Goal: Task Accomplishment & Management: Use online tool/utility

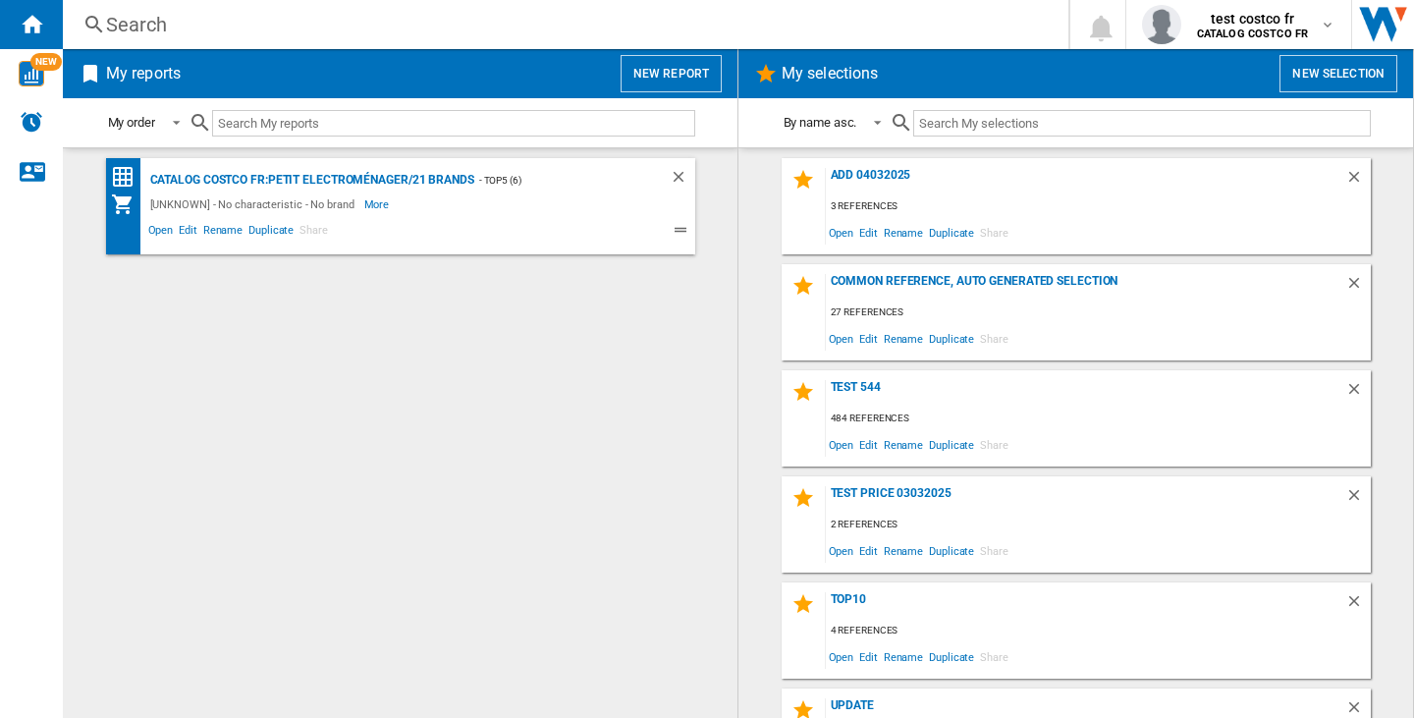
click at [1301, 90] on button "New selection" at bounding box center [1339, 73] width 118 height 37
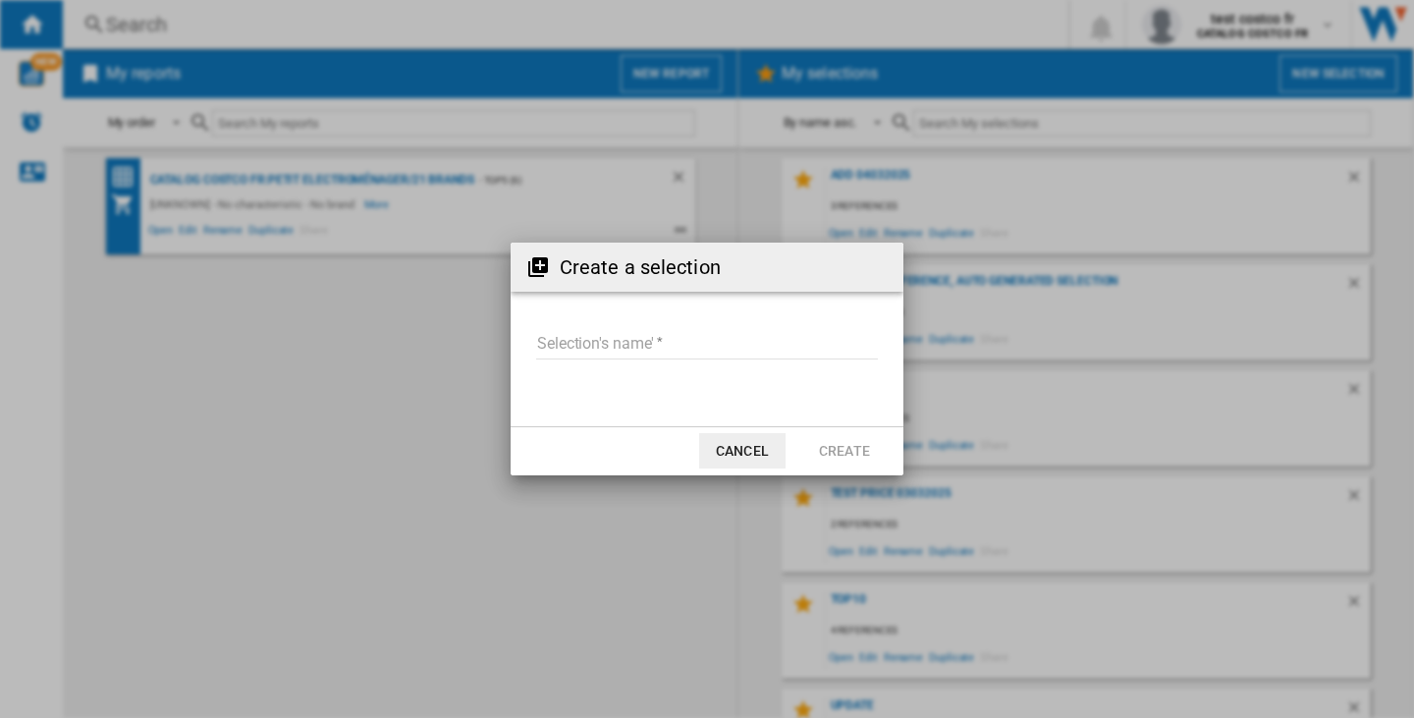
click at [726, 326] on form "Selection's name'" at bounding box center [707, 347] width 393 height 75
click at [721, 341] on input "Selection's name'" at bounding box center [707, 344] width 342 height 29
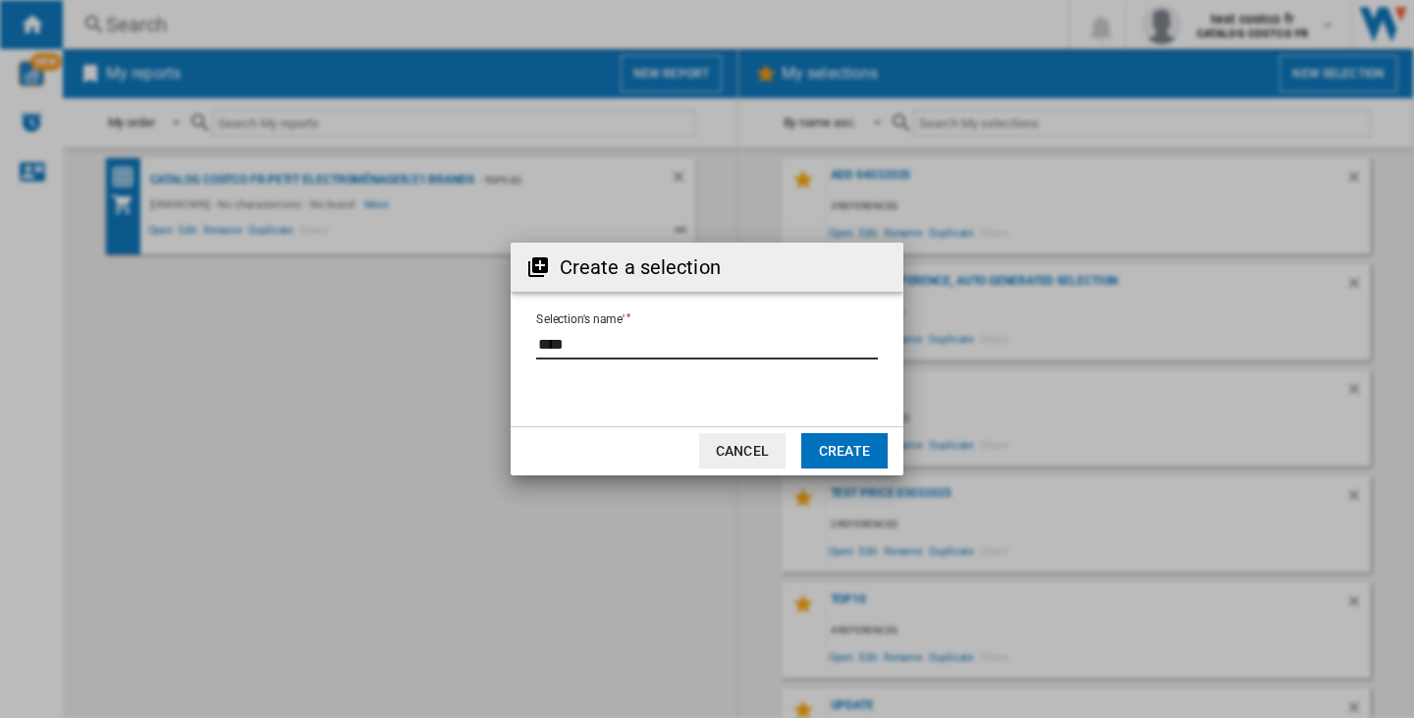
type input "****"
click at [851, 448] on button "Create" at bounding box center [845, 450] width 86 height 35
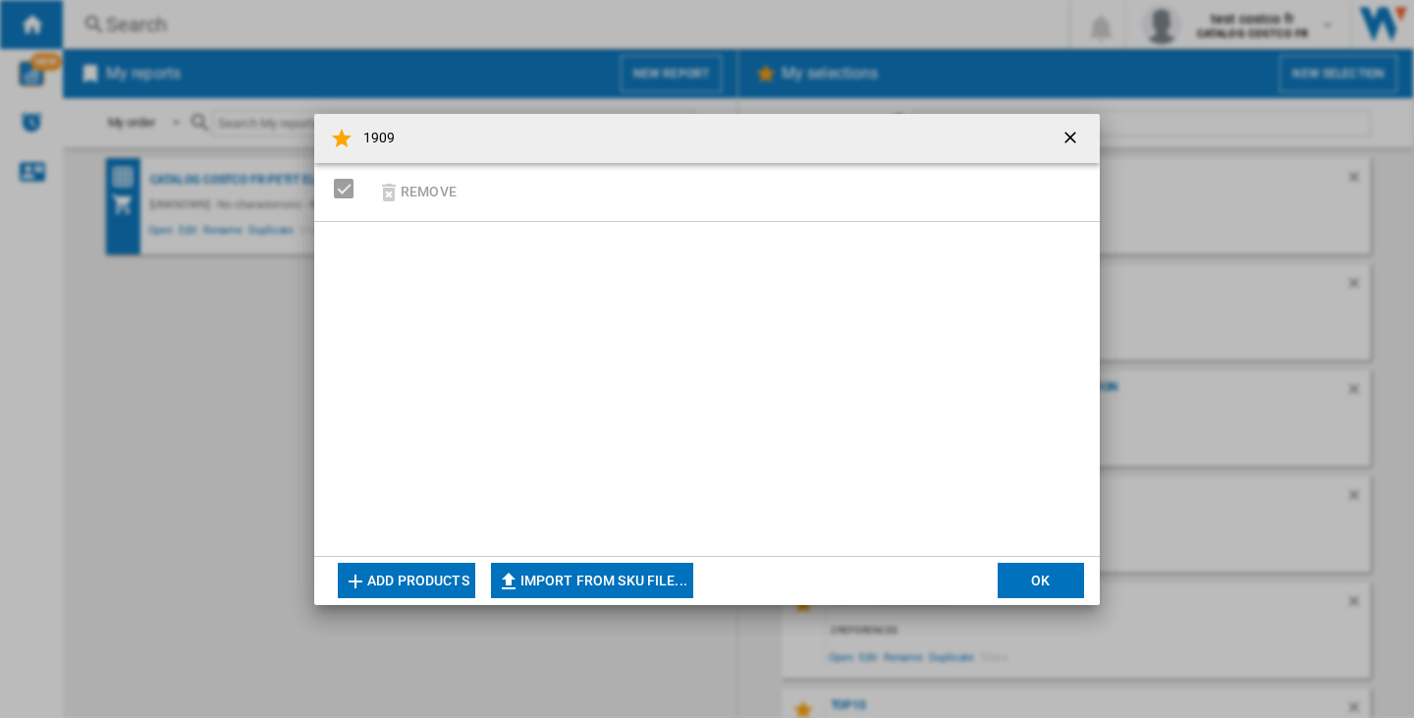
click at [641, 576] on button "Import from SKU file..." at bounding box center [592, 580] width 202 height 35
type input "**********"
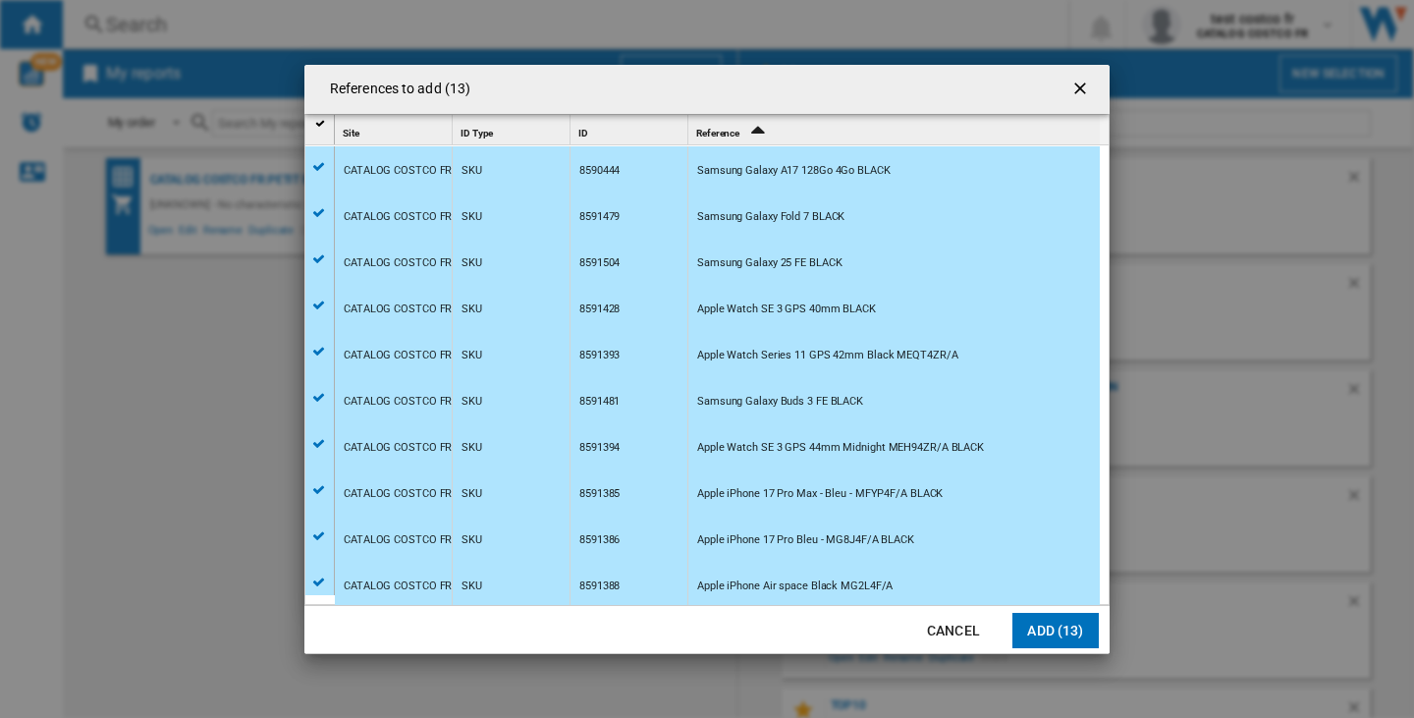
click at [1061, 624] on button "Add (13)" at bounding box center [1056, 630] width 86 height 35
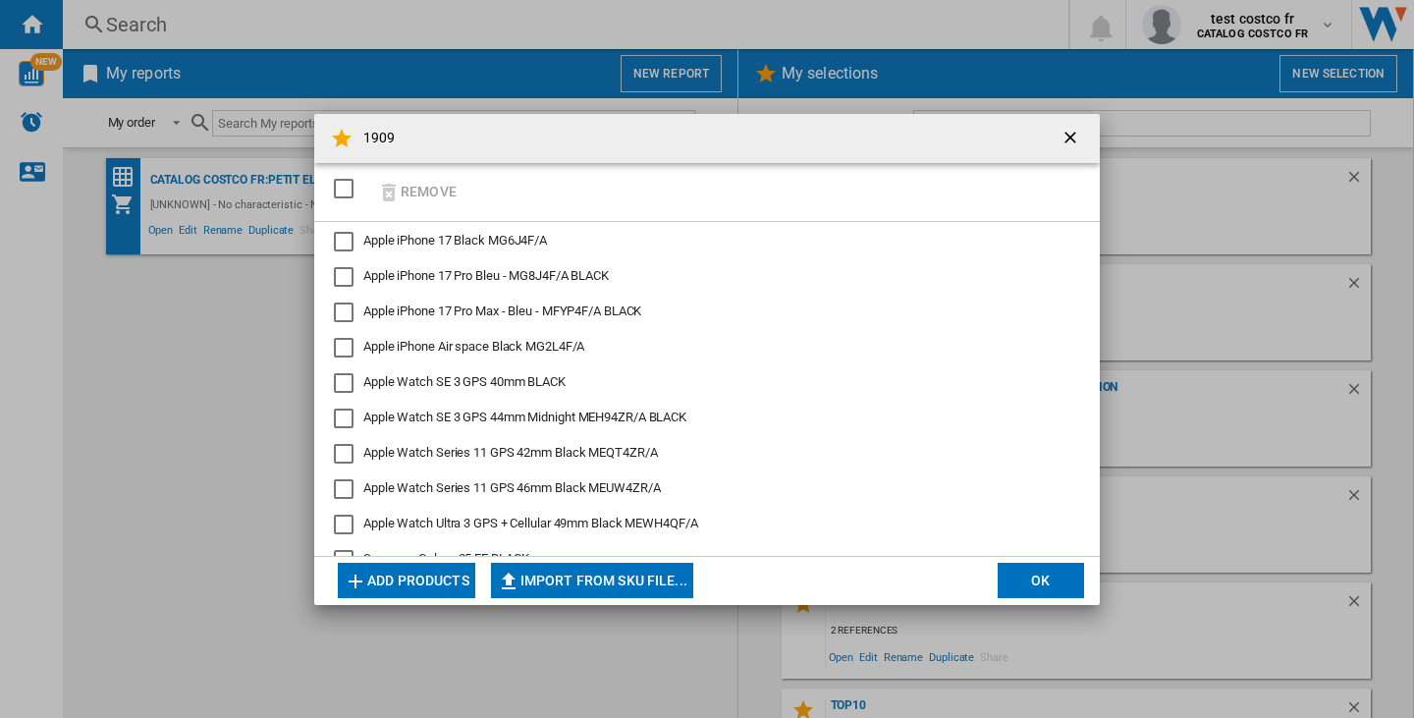
click at [1023, 571] on button "OK" at bounding box center [1041, 580] width 86 height 35
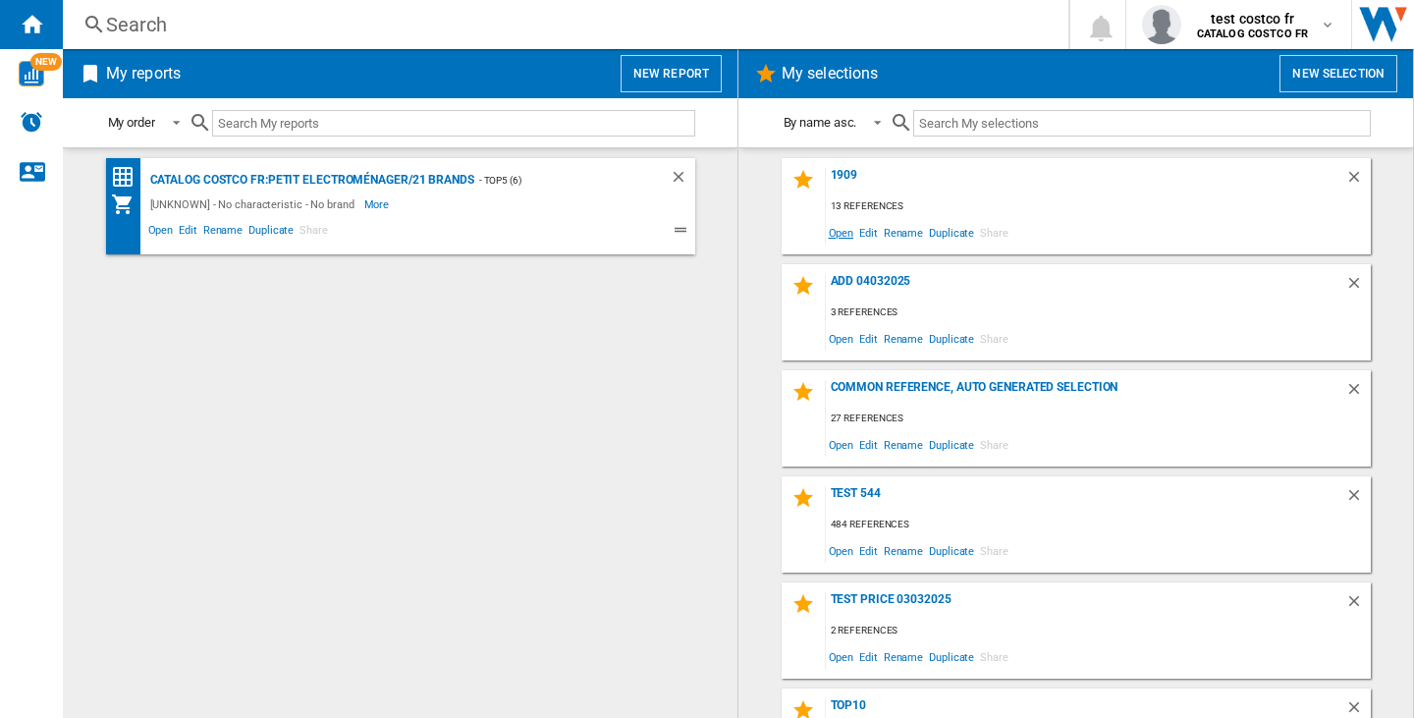
click at [829, 228] on span "Open" at bounding box center [841, 232] width 31 height 27
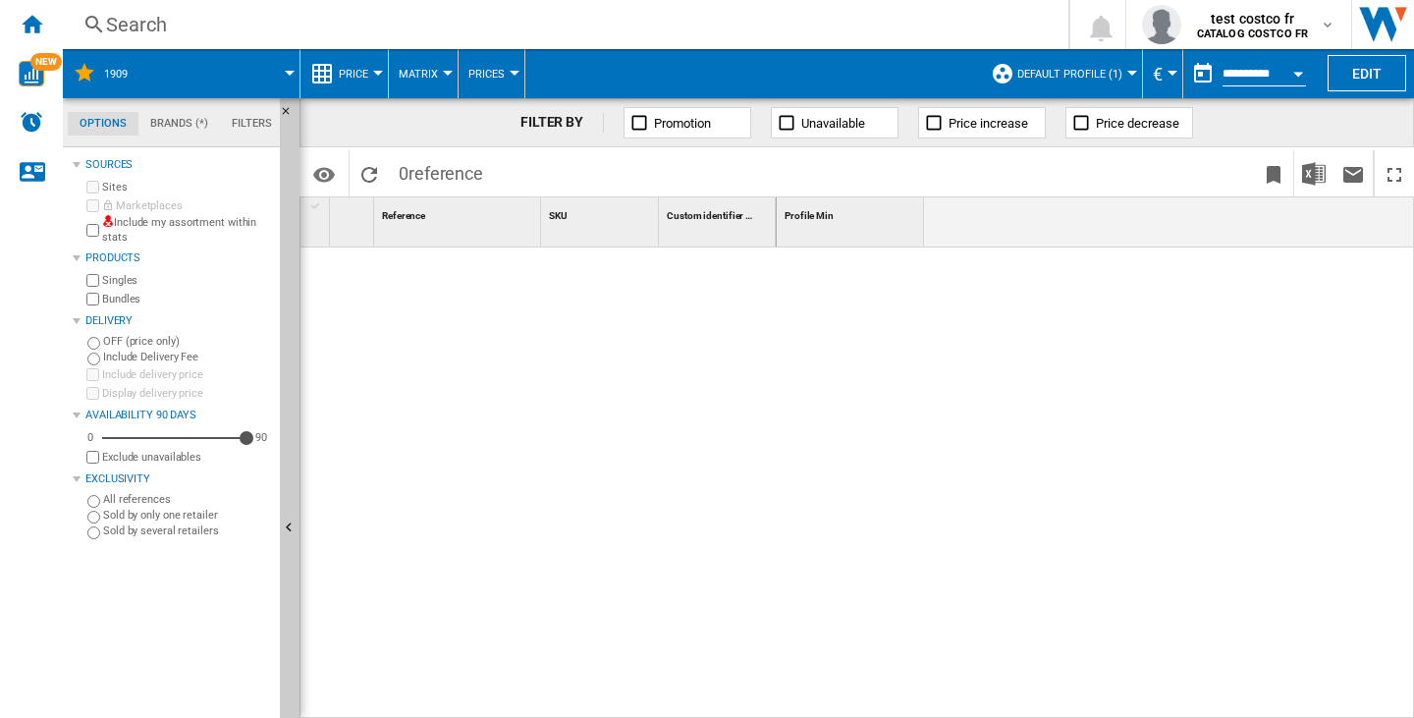
click at [100, 222] on div "Include my assortment within stats" at bounding box center [178, 230] width 190 height 30
click at [99, 222] on div "Include my assortment within stats" at bounding box center [178, 230] width 190 height 30
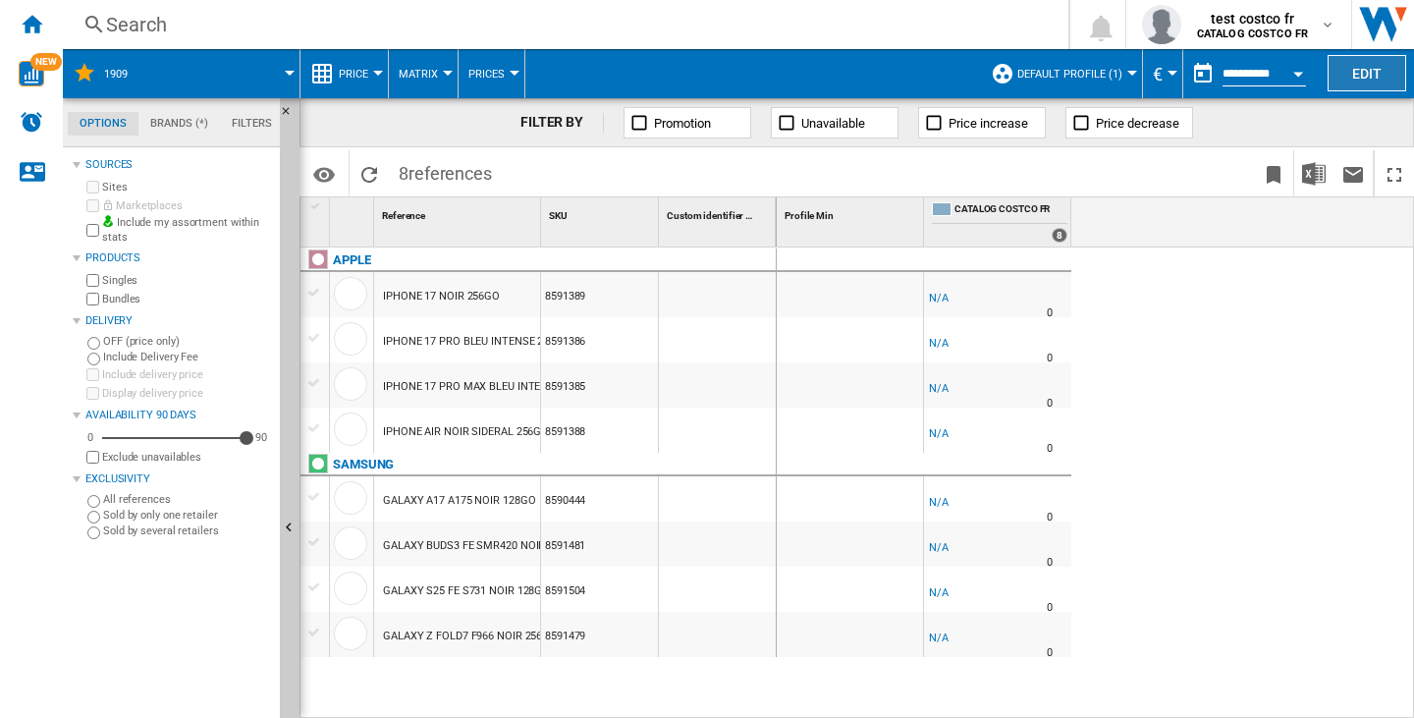
click at [1363, 73] on button "Edit" at bounding box center [1367, 73] width 79 height 36
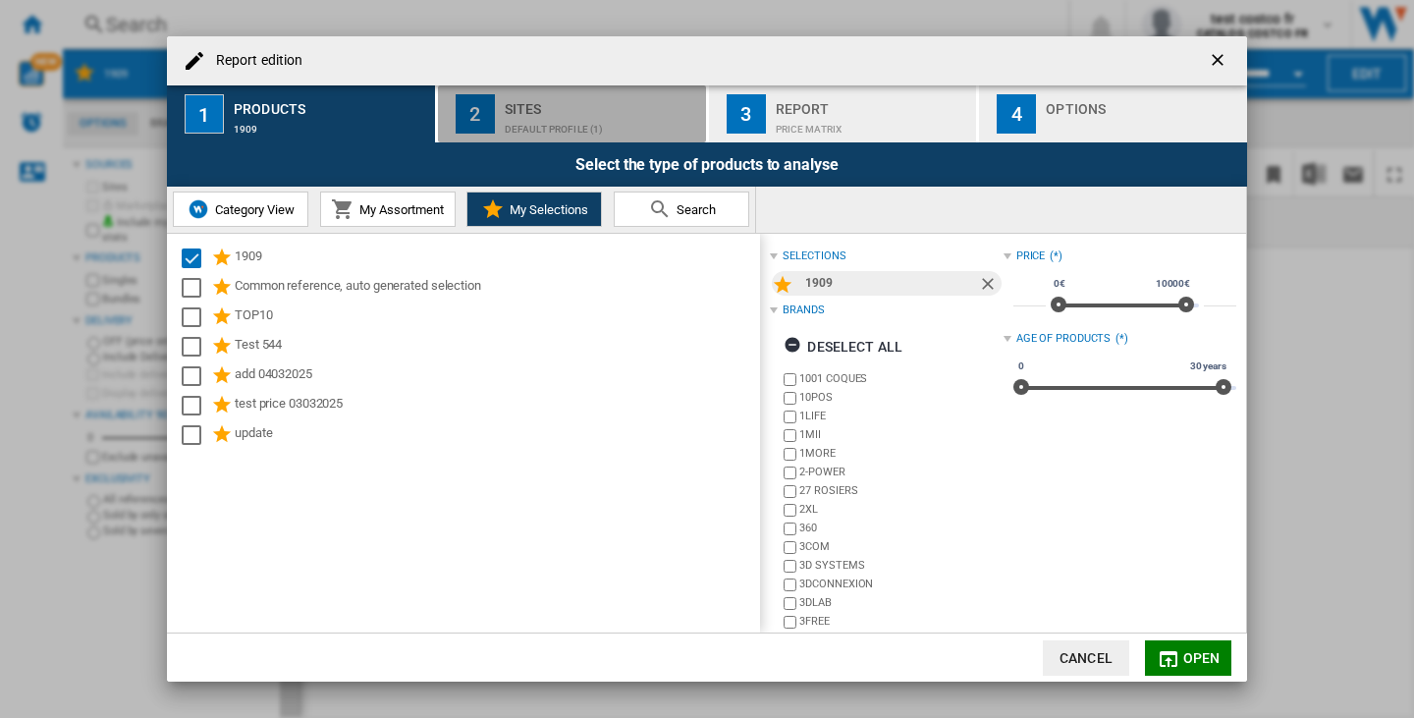
click at [593, 109] on div "Sites" at bounding box center [601, 103] width 193 height 21
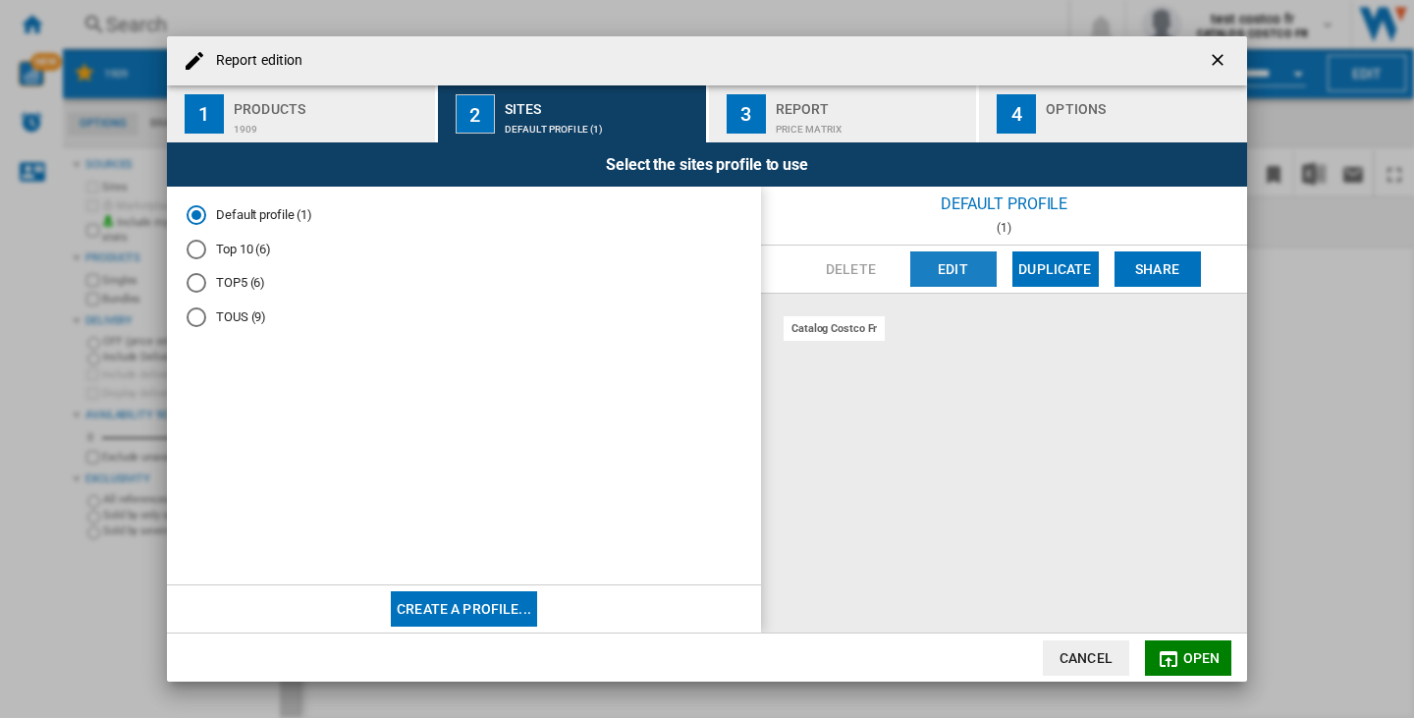
click at [941, 263] on button "Edit" at bounding box center [954, 268] width 86 height 35
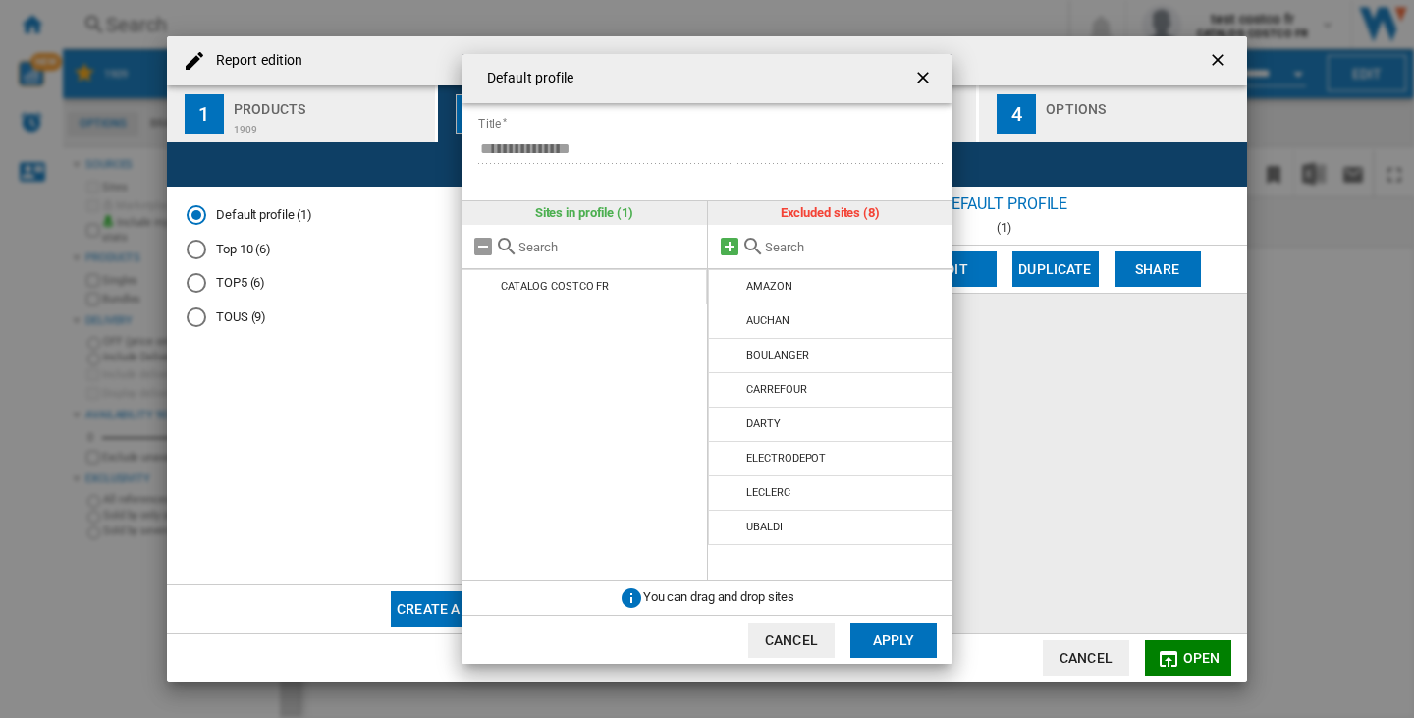
click at [727, 244] on md-icon at bounding box center [730, 247] width 24 height 24
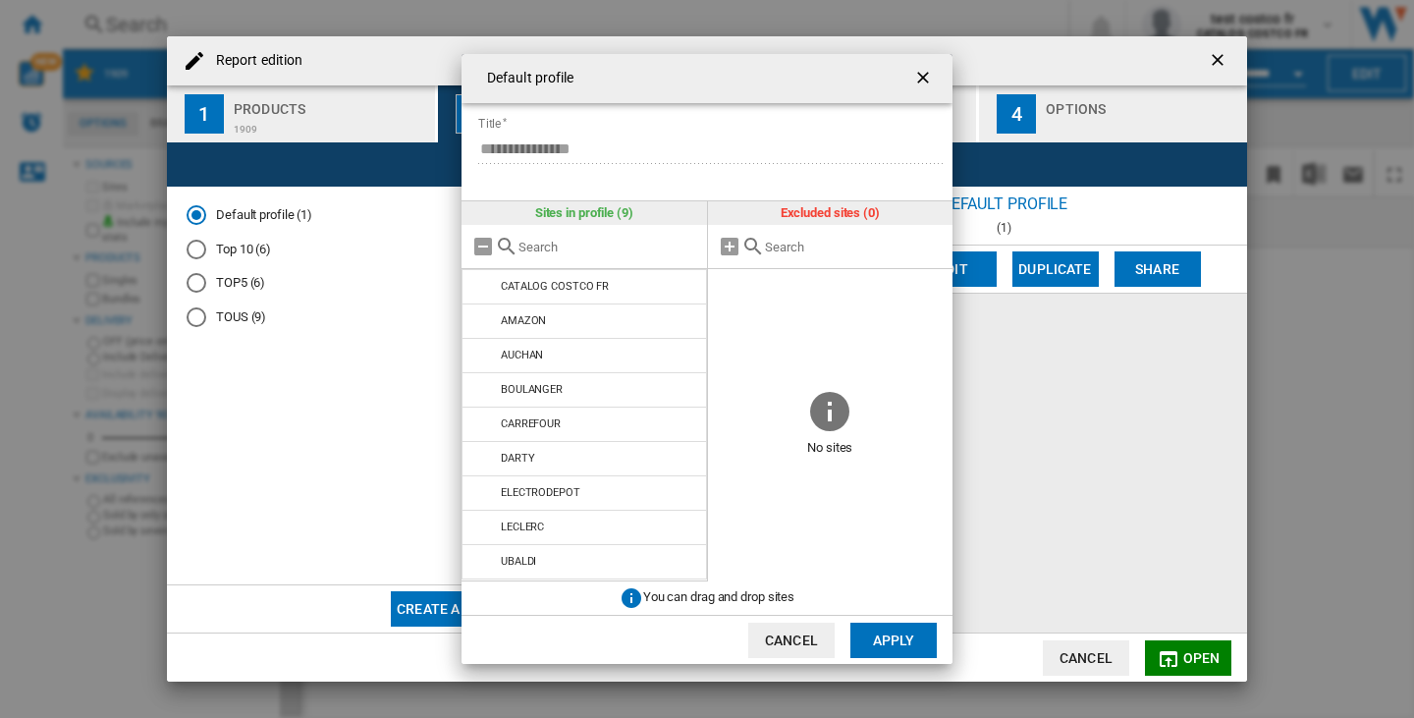
click at [880, 649] on button "Apply" at bounding box center [894, 640] width 86 height 35
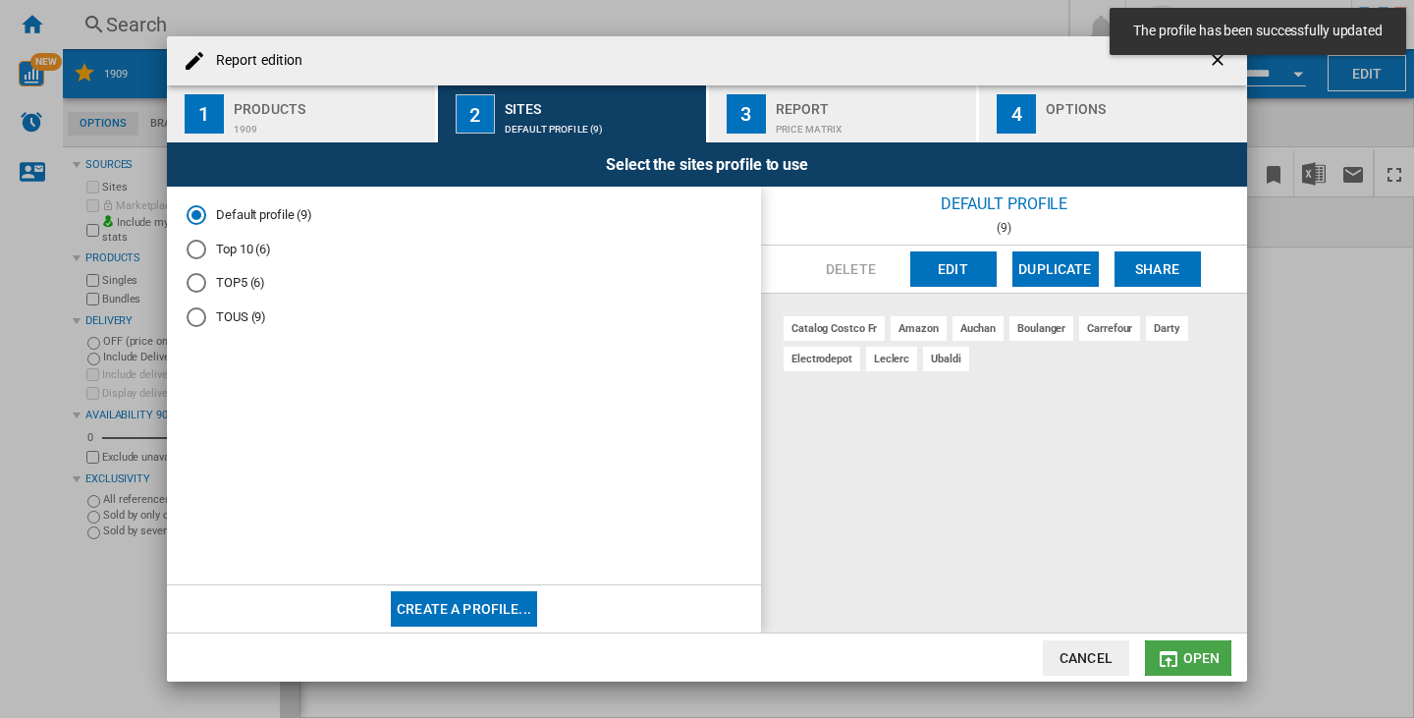
click at [1209, 648] on button "Open" at bounding box center [1188, 657] width 86 height 35
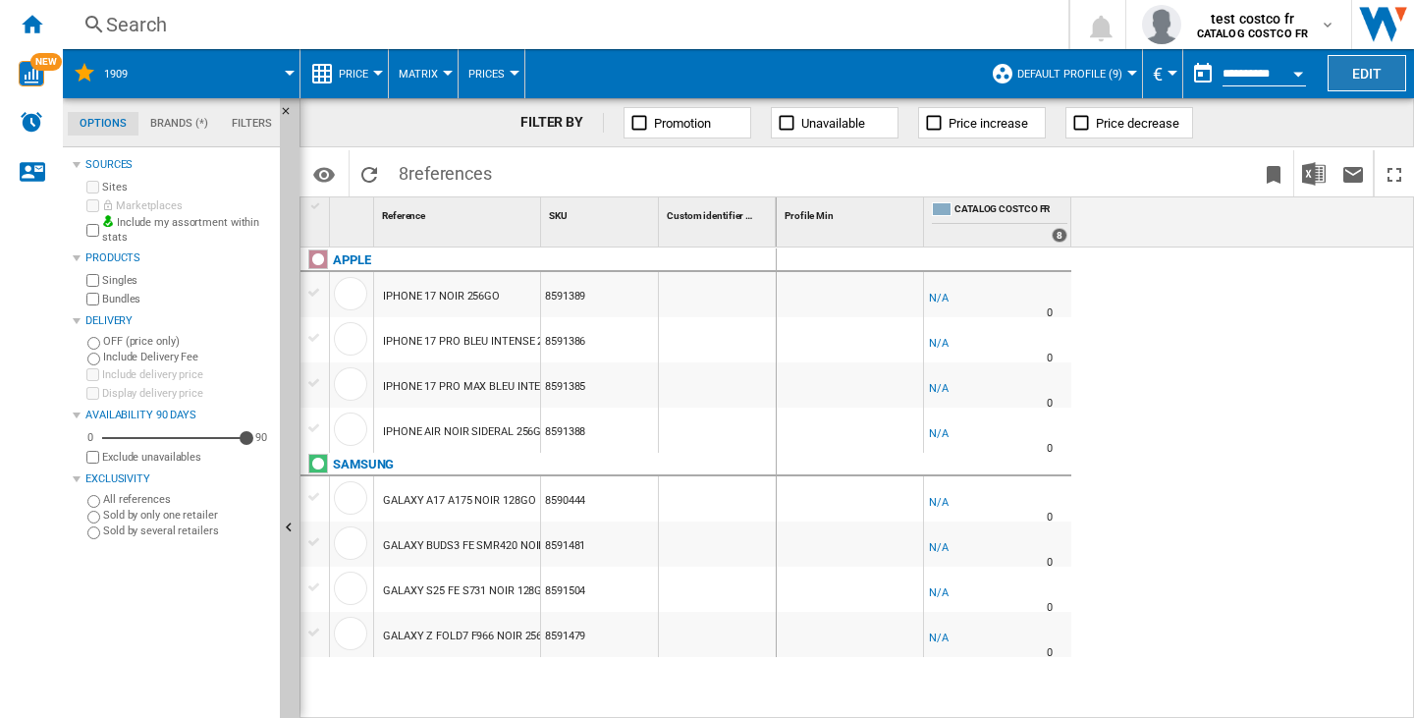
click at [1345, 75] on button "Edit" at bounding box center [1367, 73] width 79 height 36
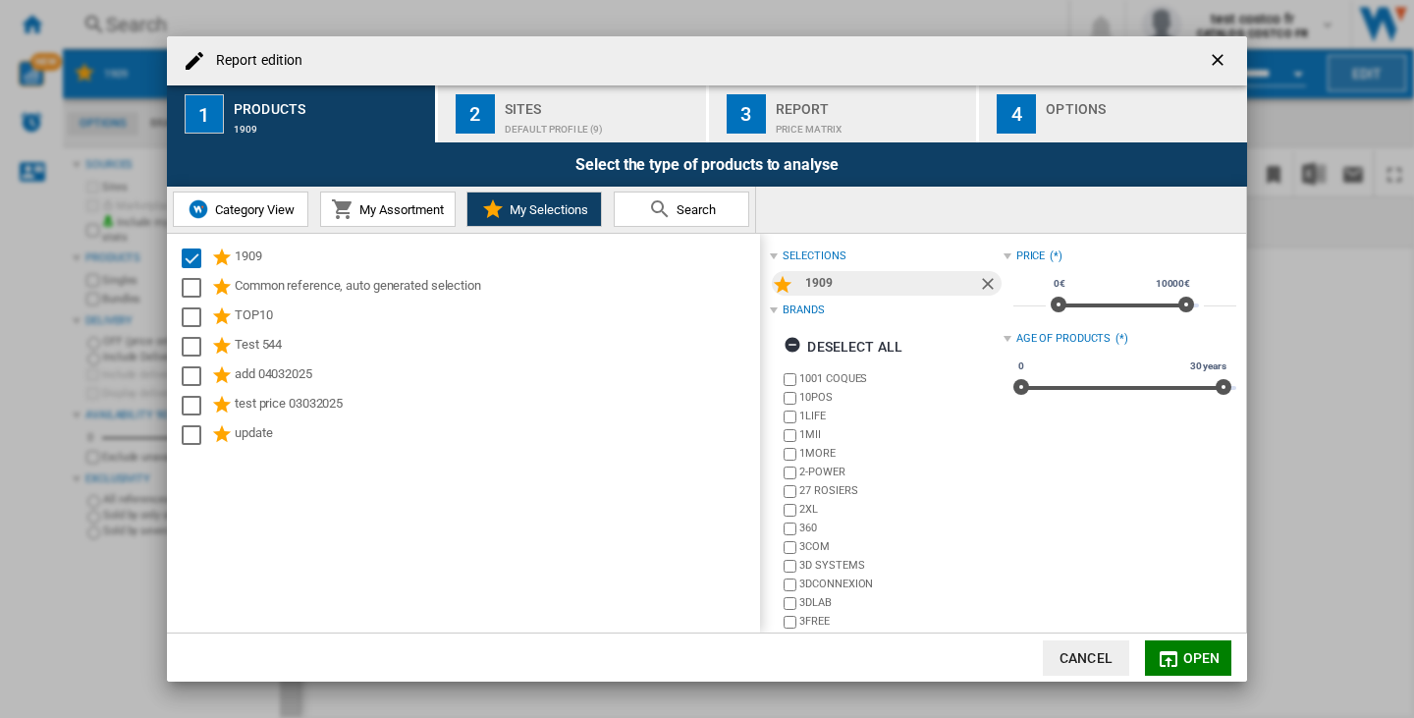
click at [1345, 75] on div "Report edition 1 Products 1909 2 Sites Default profile (9) 3 Report Price Matri…" at bounding box center [707, 359] width 1414 height 718
click at [1221, 61] on ng-md-icon "getI18NText('BUTTONS.CLOSE_DIALOG')" at bounding box center [1220, 62] width 24 height 24
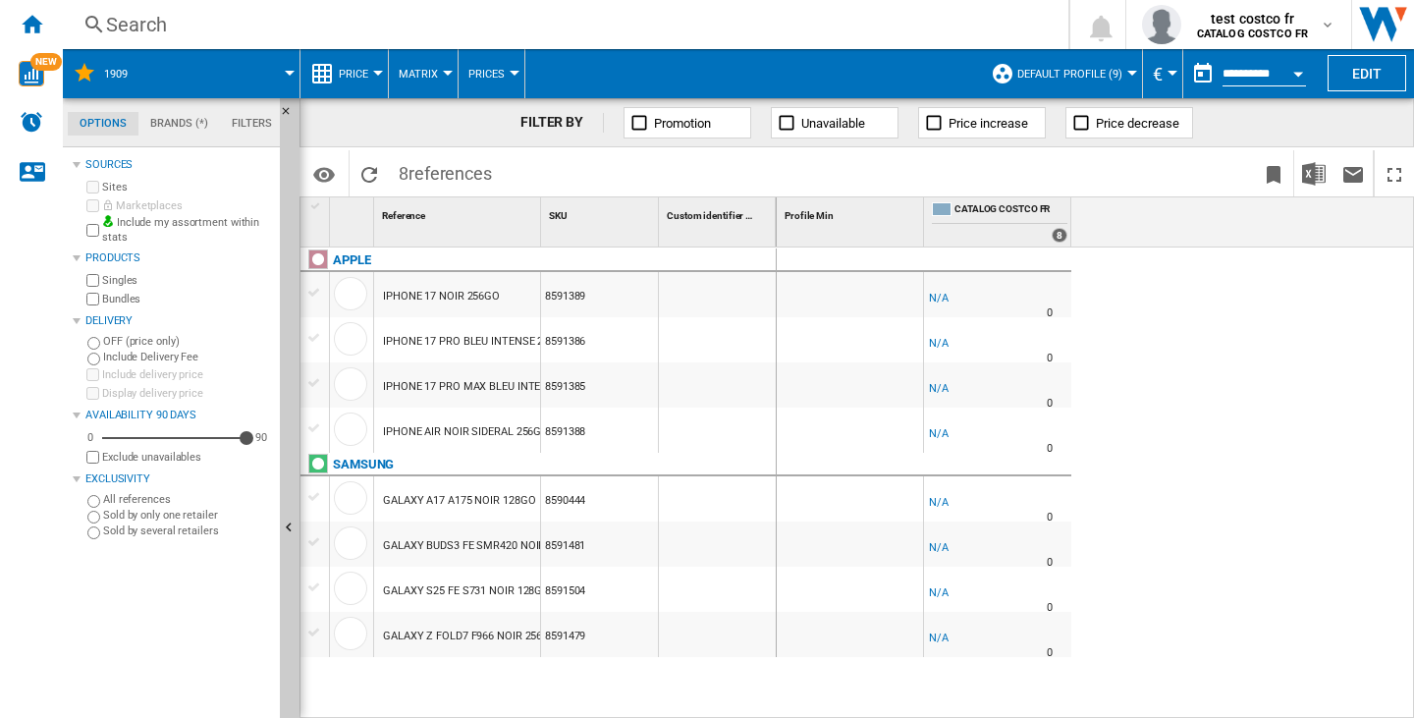
click at [103, 222] on img at bounding box center [108, 221] width 12 height 12
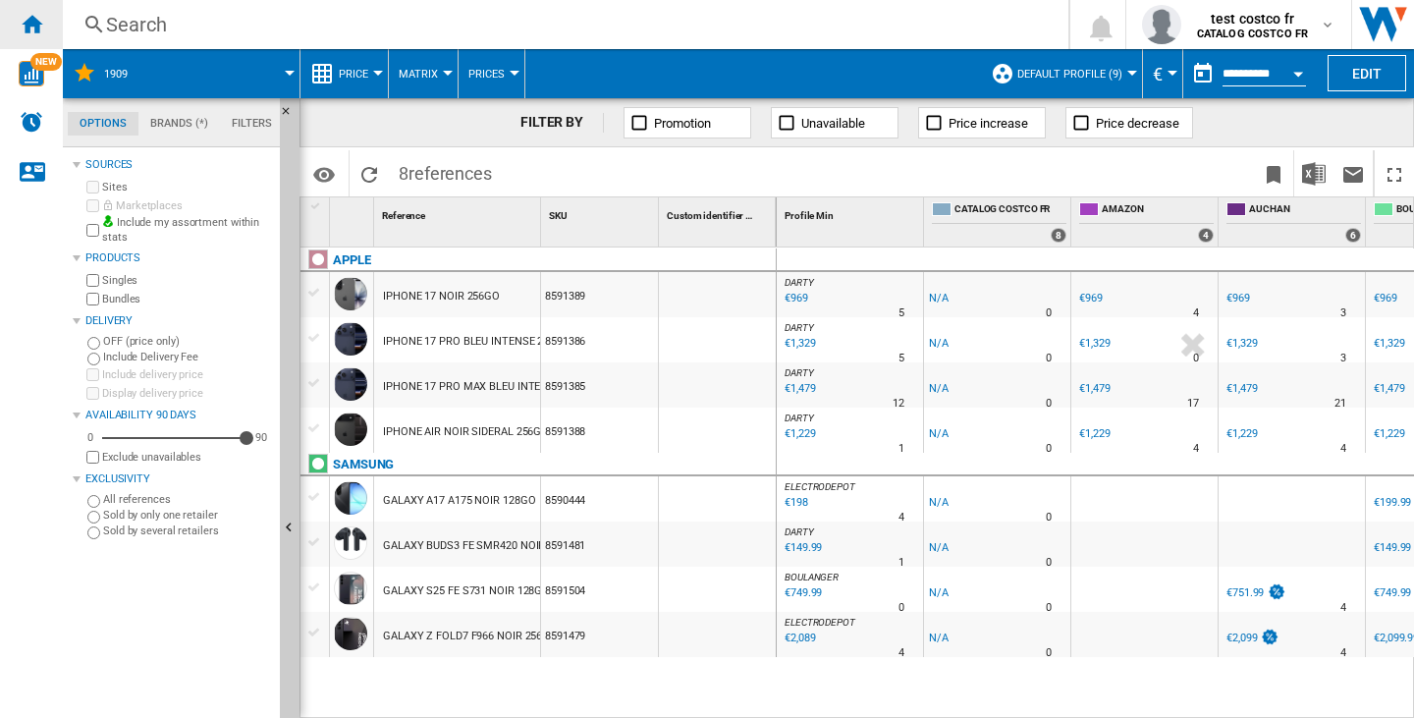
click at [48, 17] on div "Home" at bounding box center [31, 24] width 63 height 49
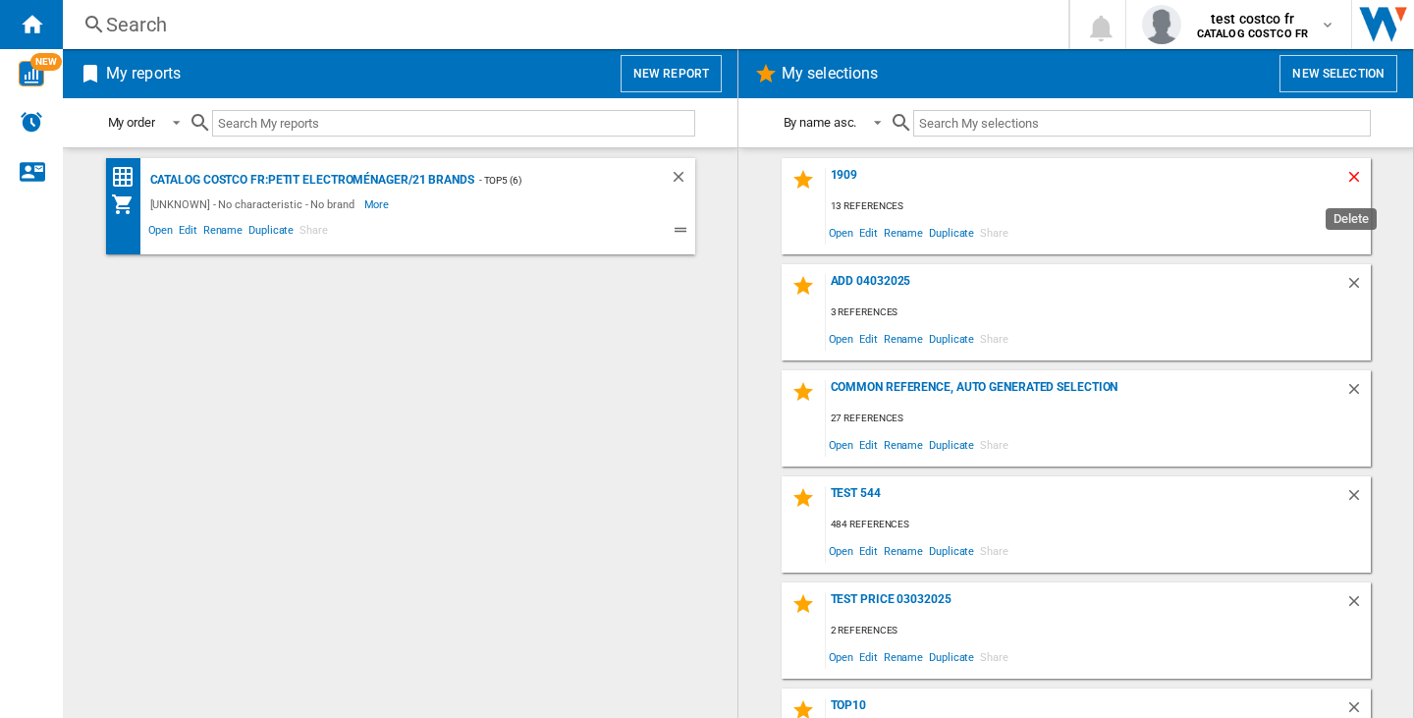
click at [1346, 181] on ng-md-icon "Delete" at bounding box center [1358, 180] width 24 height 24
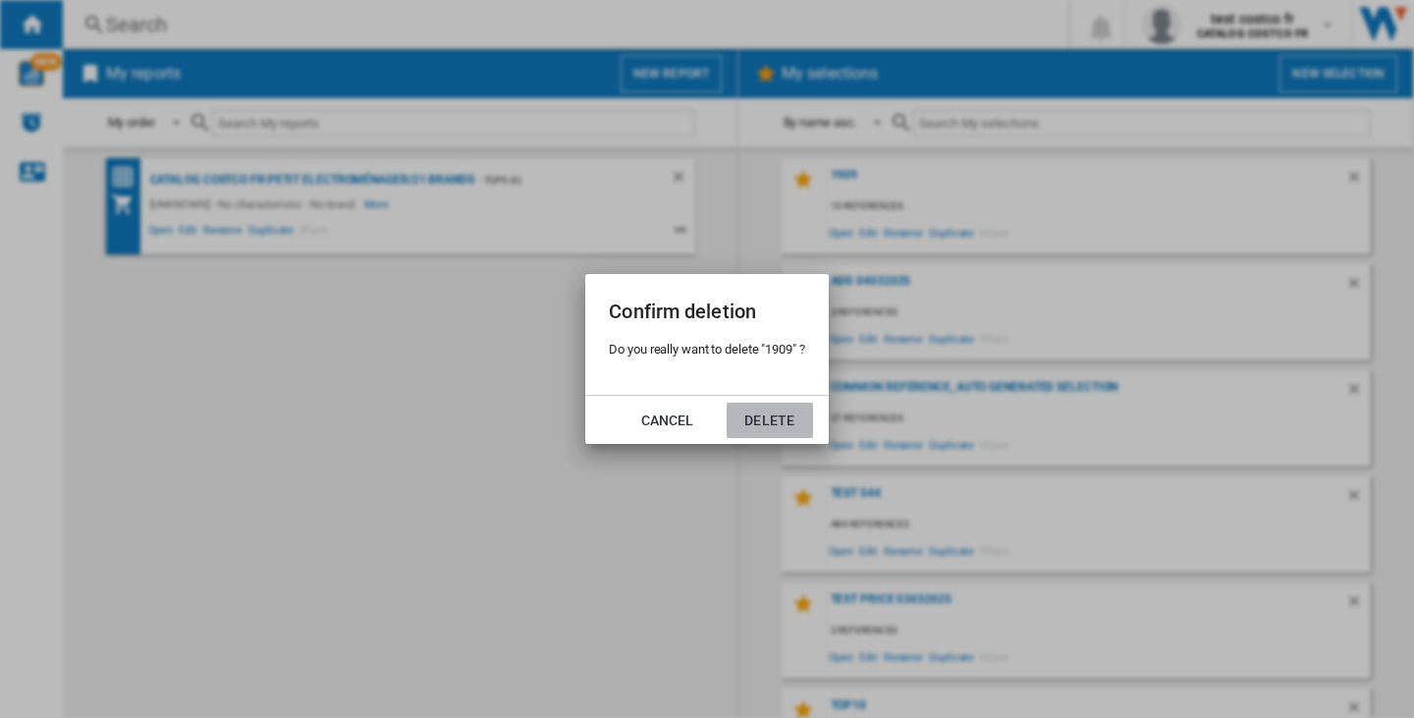
click at [772, 418] on button "Delete" at bounding box center [770, 420] width 86 height 35
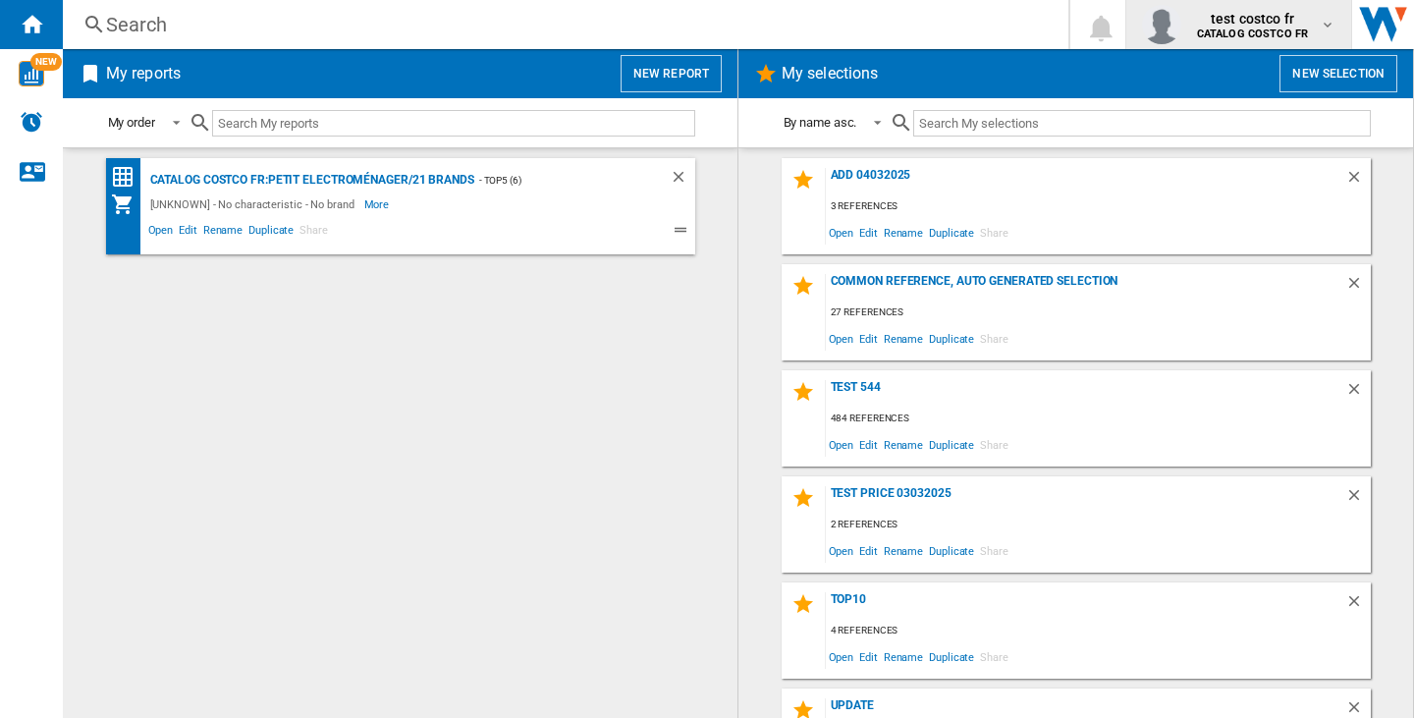
click at [1206, 31] on b "CATALOG COSTCO FR" at bounding box center [1252, 34] width 111 height 13
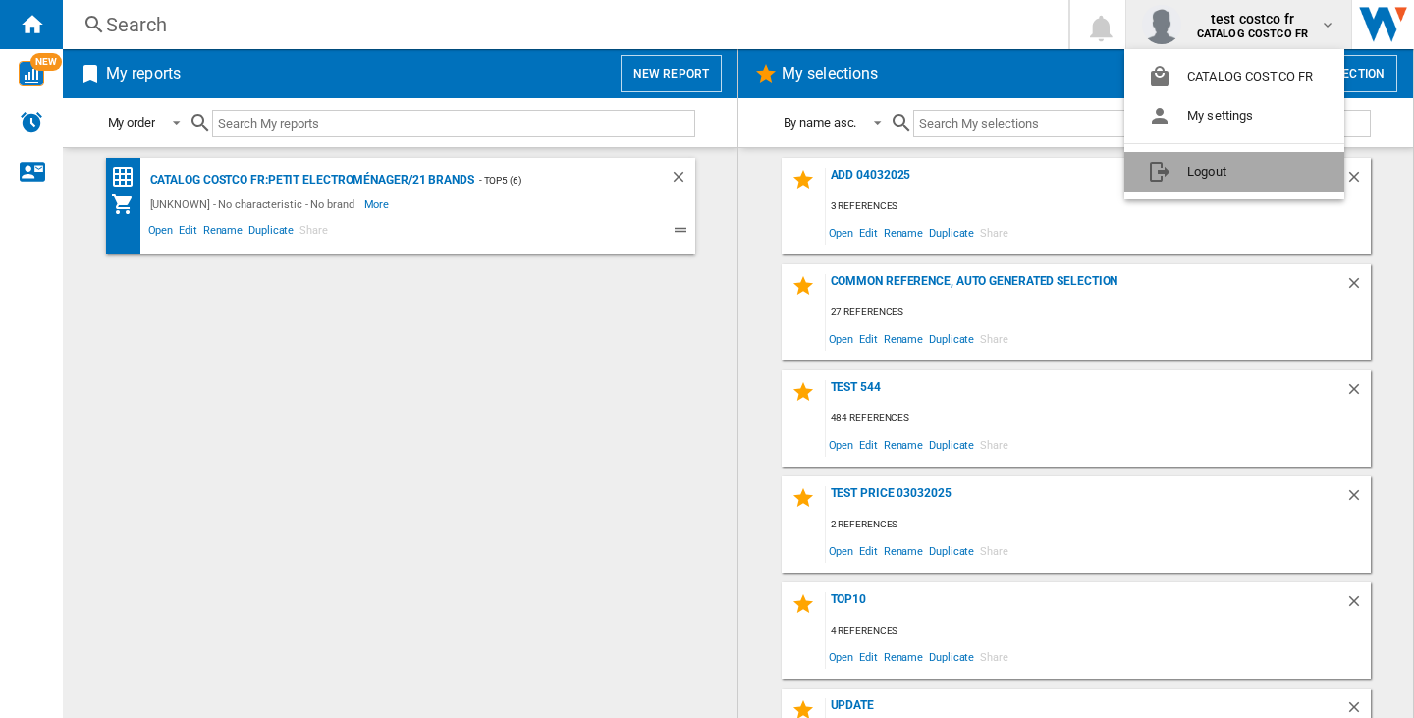
click at [1204, 172] on button "Logout" at bounding box center [1235, 171] width 220 height 39
